Goal: Information Seeking & Learning: Learn about a topic

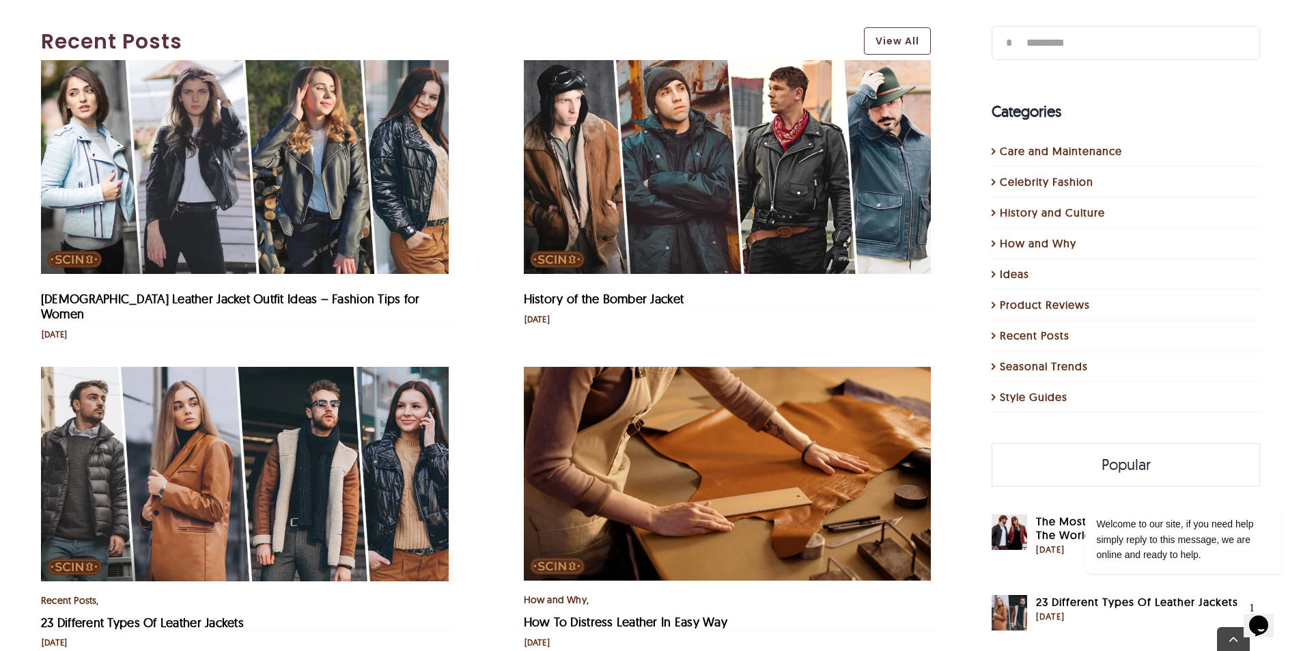
scroll to position [410, 0]
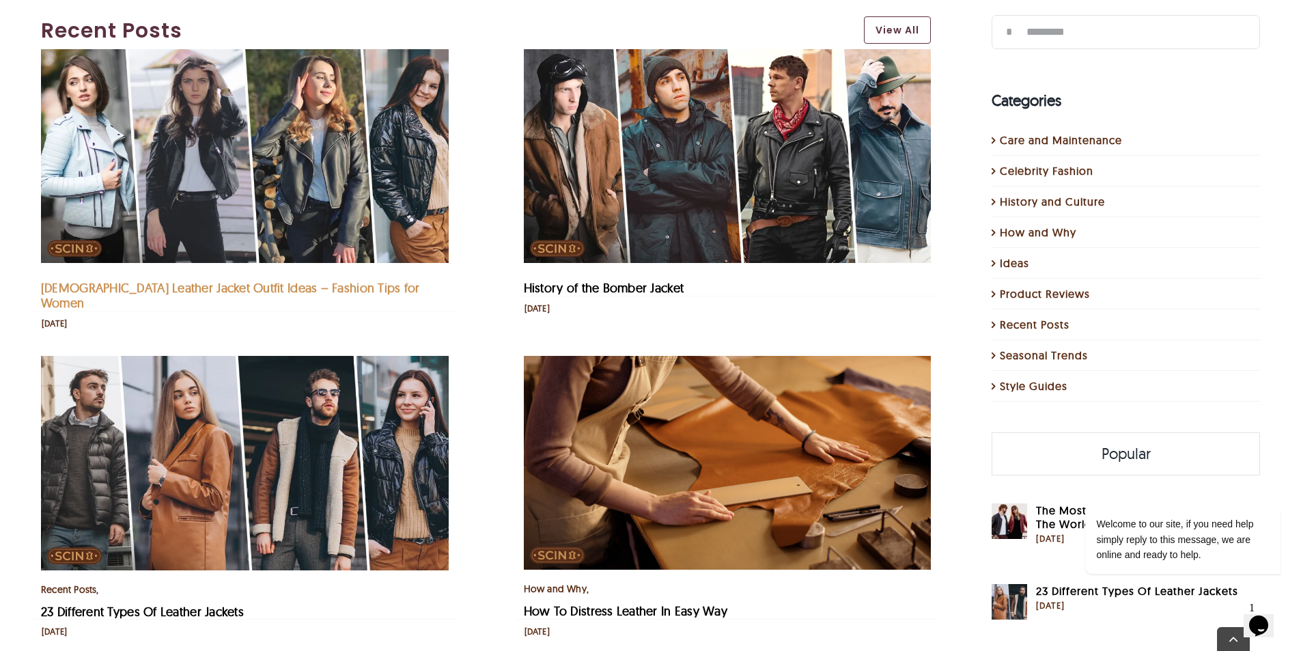
click at [98, 285] on link "[DEMOGRAPHIC_DATA] Leather Jacket Outfit Ideas – Fashion Tips for Women" at bounding box center [230, 295] width 379 height 31
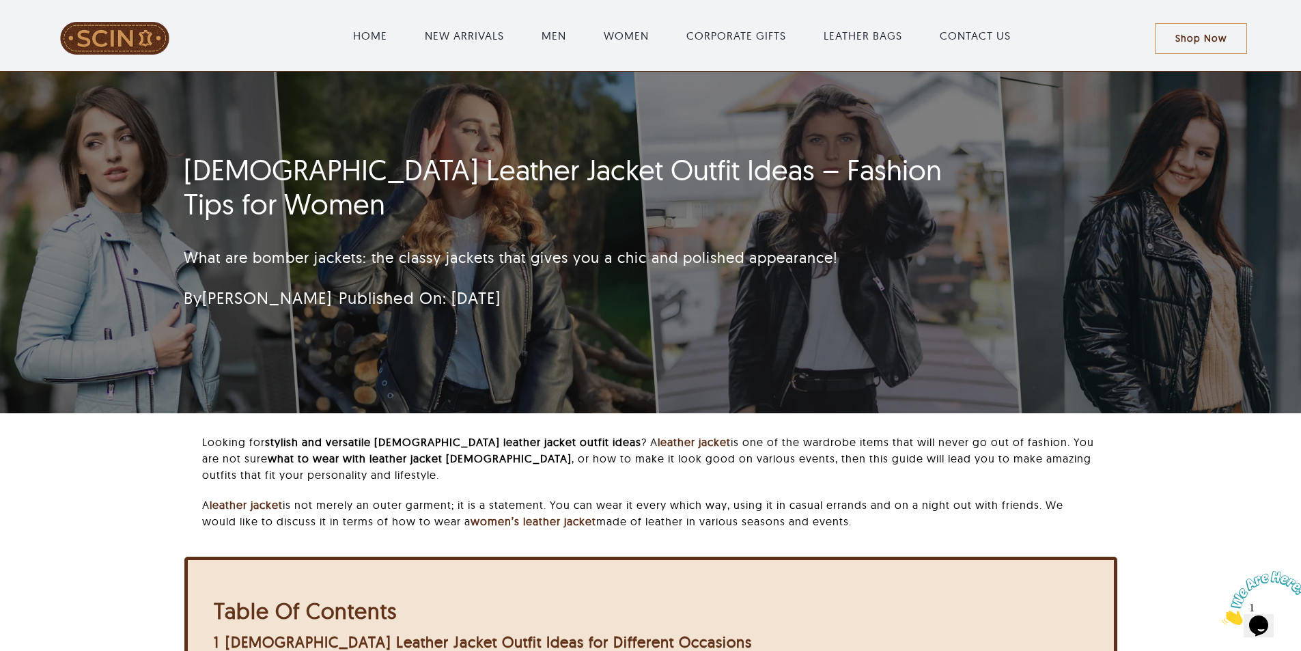
drag, startPoint x: 1191, startPoint y: 496, endPoint x: 1178, endPoint y: 492, distance: 13.6
click at [1191, 495] on div "Looking for stylish and versatile female leather jacket outfit ideas ? A leathe…" at bounding box center [651, 628] width 1158 height 389
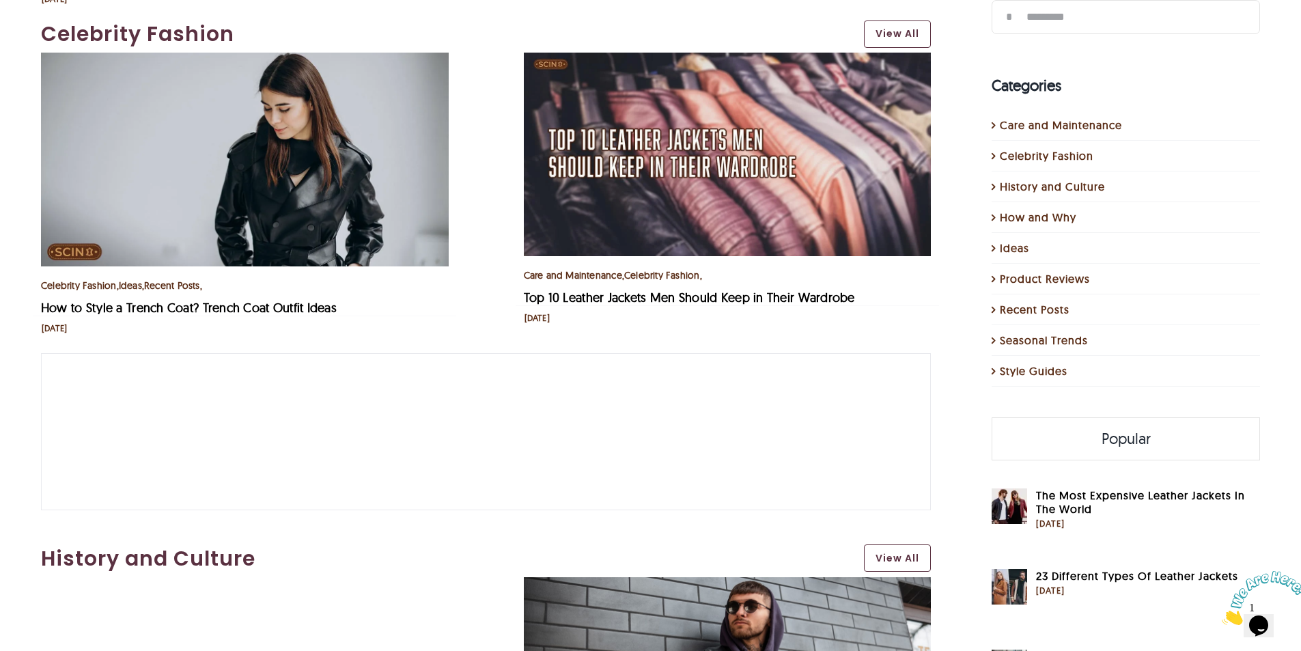
scroll to position [956, 0]
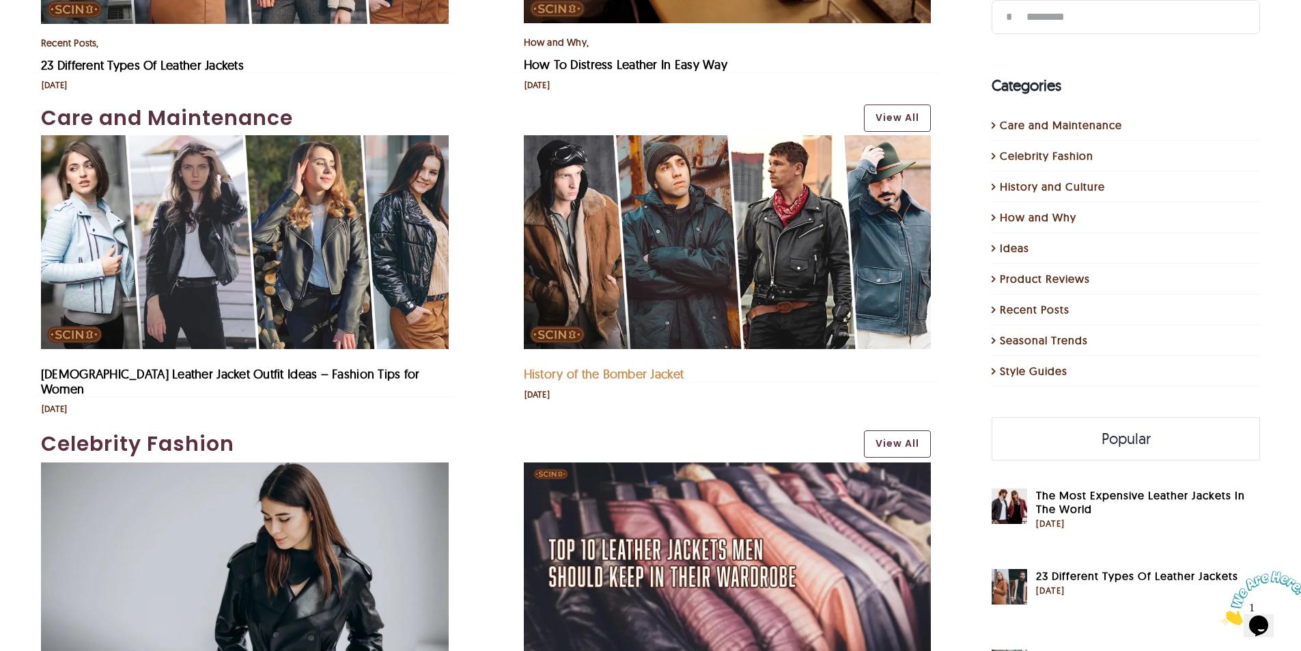
click at [589, 366] on link "History of the Bomber Jacket" at bounding box center [604, 374] width 161 height 16
click at [561, 366] on link "History of the Bomber Jacket" at bounding box center [604, 374] width 161 height 16
